Goal: Task Accomplishment & Management: Manage account settings

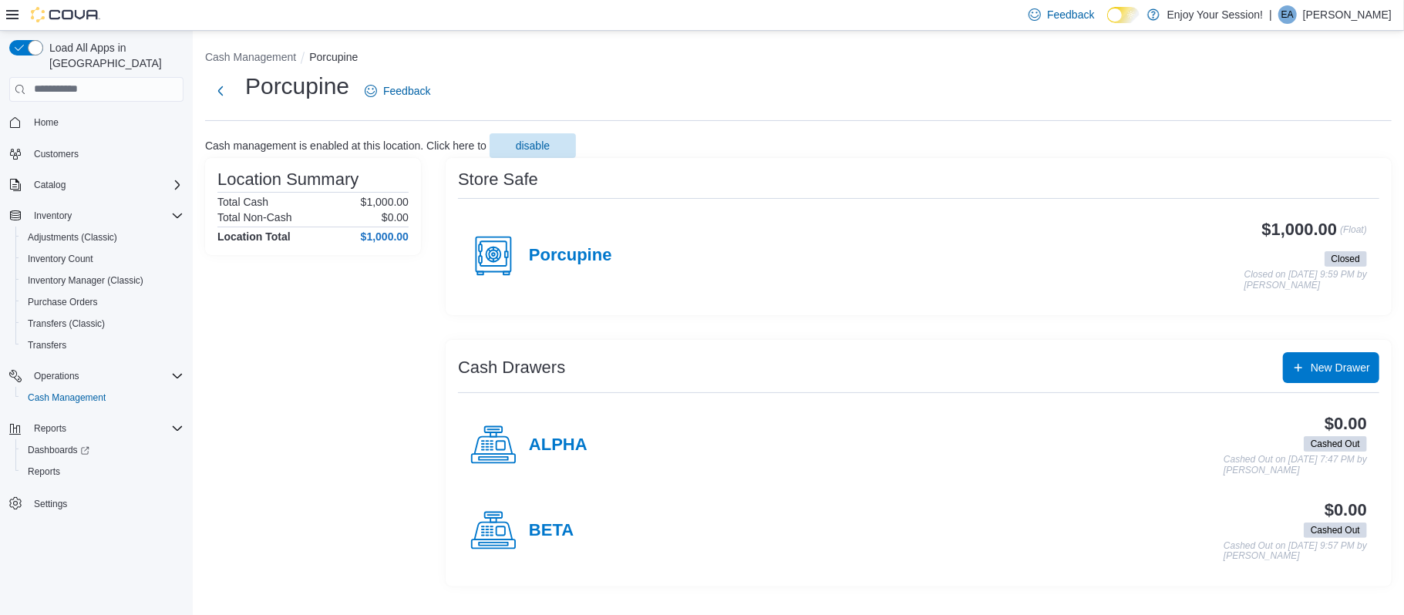
click at [1382, 19] on p "Elora Allen" at bounding box center [1347, 14] width 89 height 19
click at [1284, 156] on button "Sign Out" at bounding box center [1314, 148] width 142 height 25
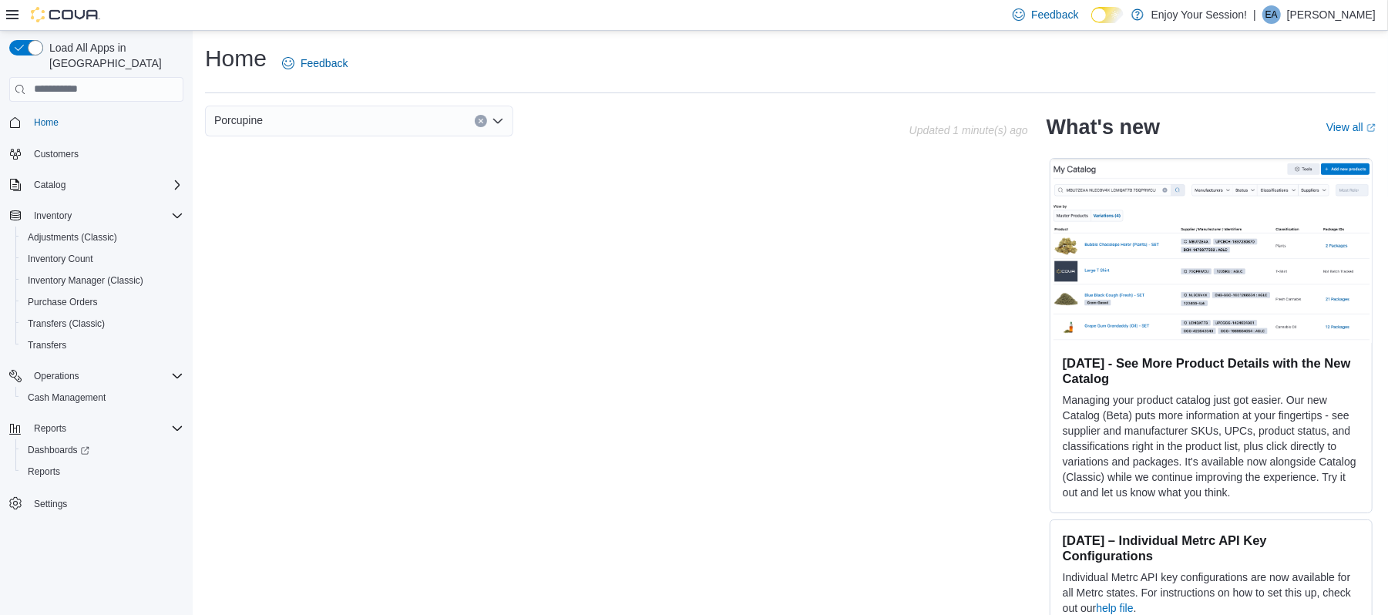
click at [1360, 12] on p "Elora Allen" at bounding box center [1331, 14] width 89 height 19
click at [1278, 150] on span "Sign Out" at bounding box center [1277, 147] width 42 height 15
